Goal: Navigation & Orientation: Find specific page/section

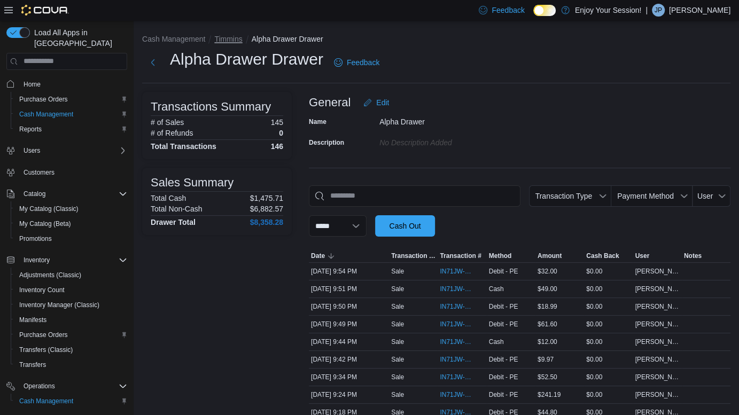
click at [229, 38] on button "Timmins" at bounding box center [228, 39] width 28 height 9
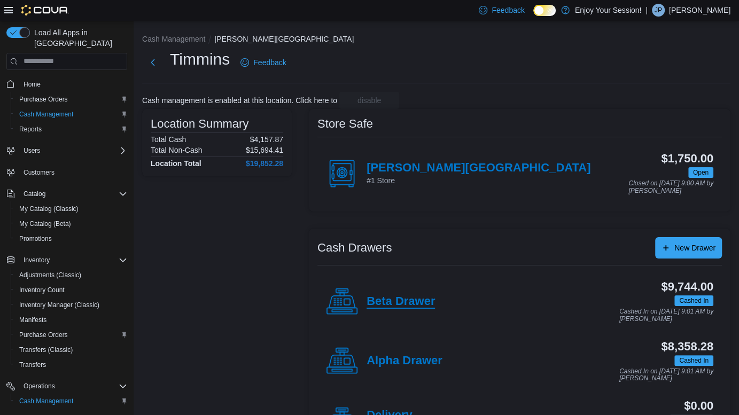
click at [420, 303] on h4 "Beta Drawer" at bounding box center [401, 302] width 68 height 14
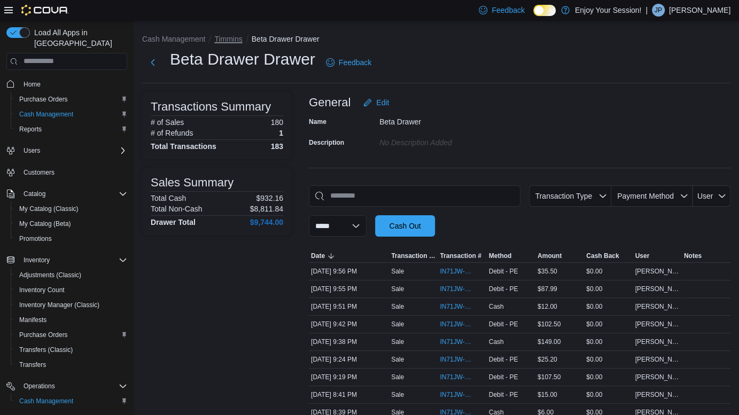
click at [233, 36] on button "Timmins" at bounding box center [228, 39] width 28 height 9
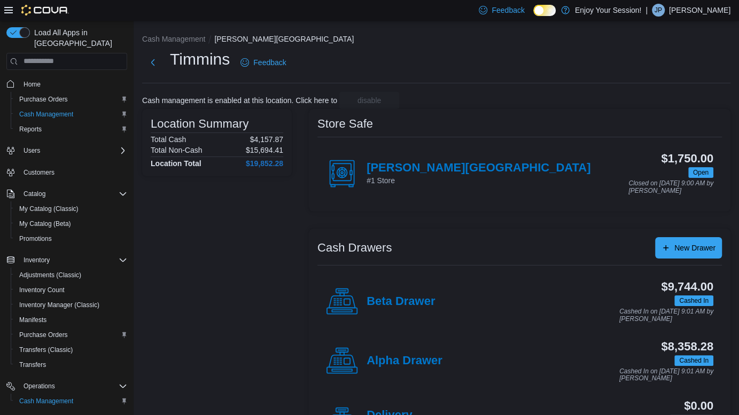
click at [410, 357] on h4 "Alpha Drawer" at bounding box center [405, 361] width 76 height 14
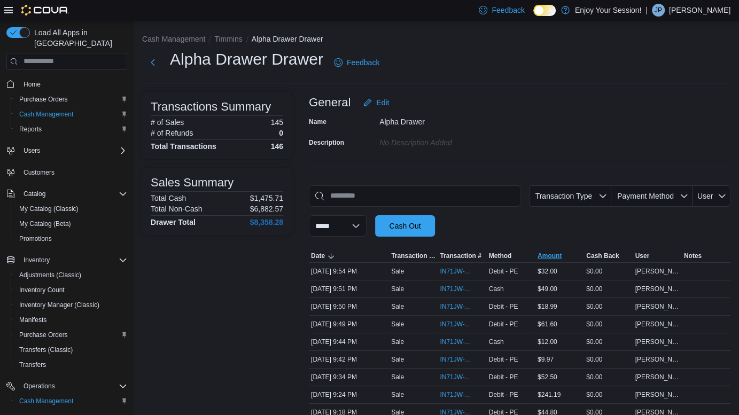
click at [560, 254] on span "Amount" at bounding box center [550, 256] width 24 height 9
click at [560, 253] on span "Amount" at bounding box center [550, 256] width 24 height 9
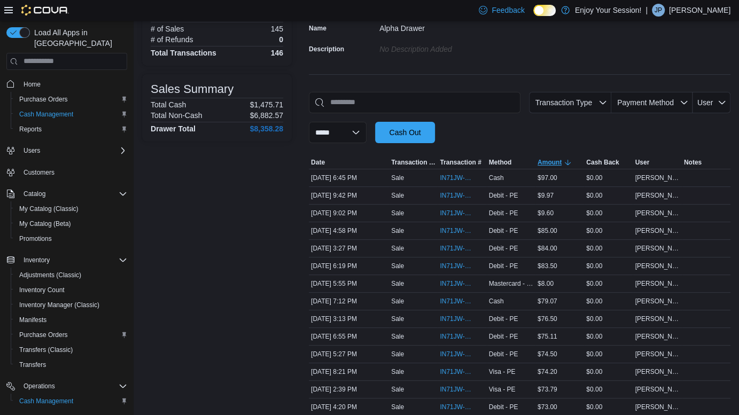
scroll to position [97, 0]
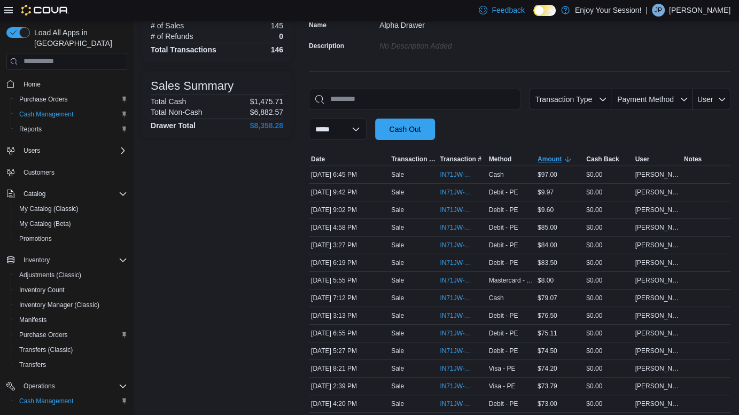
click at [553, 153] on span "Amount" at bounding box center [560, 159] width 49 height 13
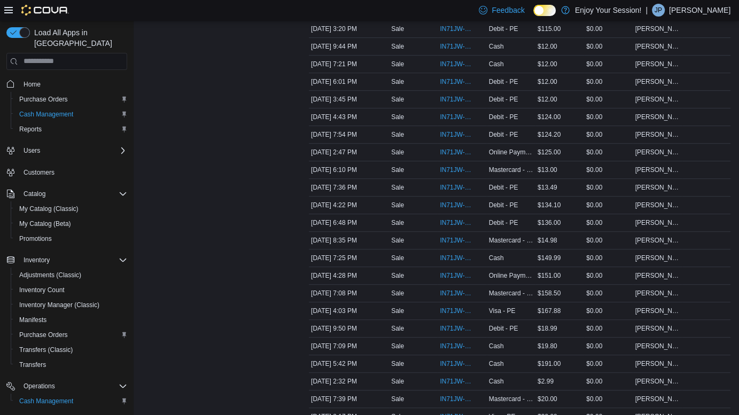
scroll to position [0, 0]
